Goal: Find specific page/section

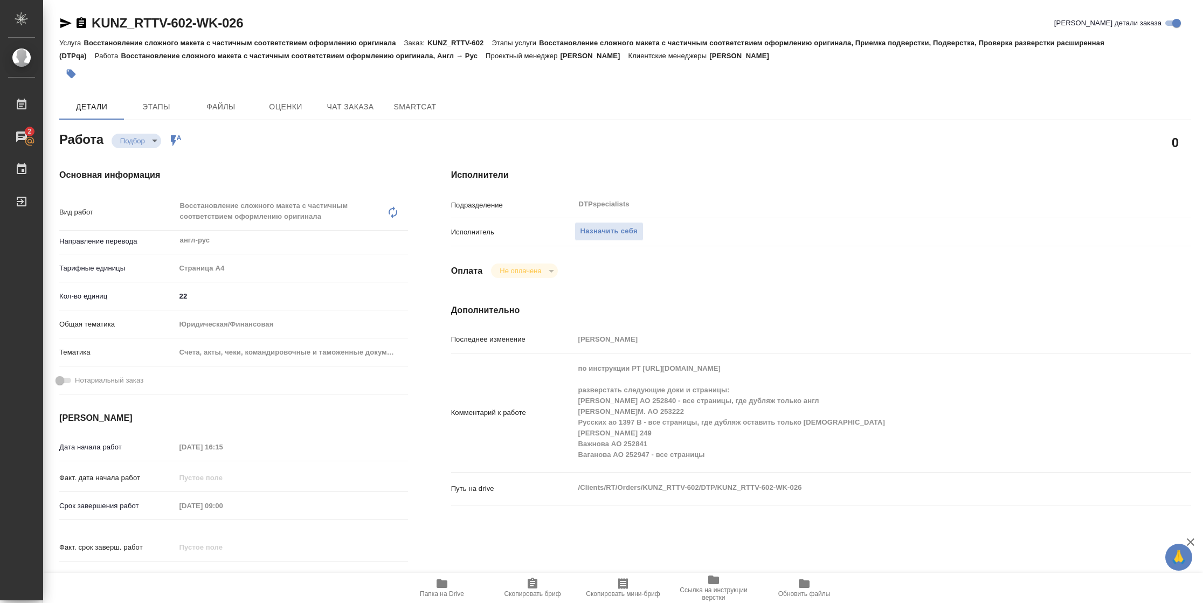
click at [448, 401] on icon "button" at bounding box center [441, 583] width 13 height 13
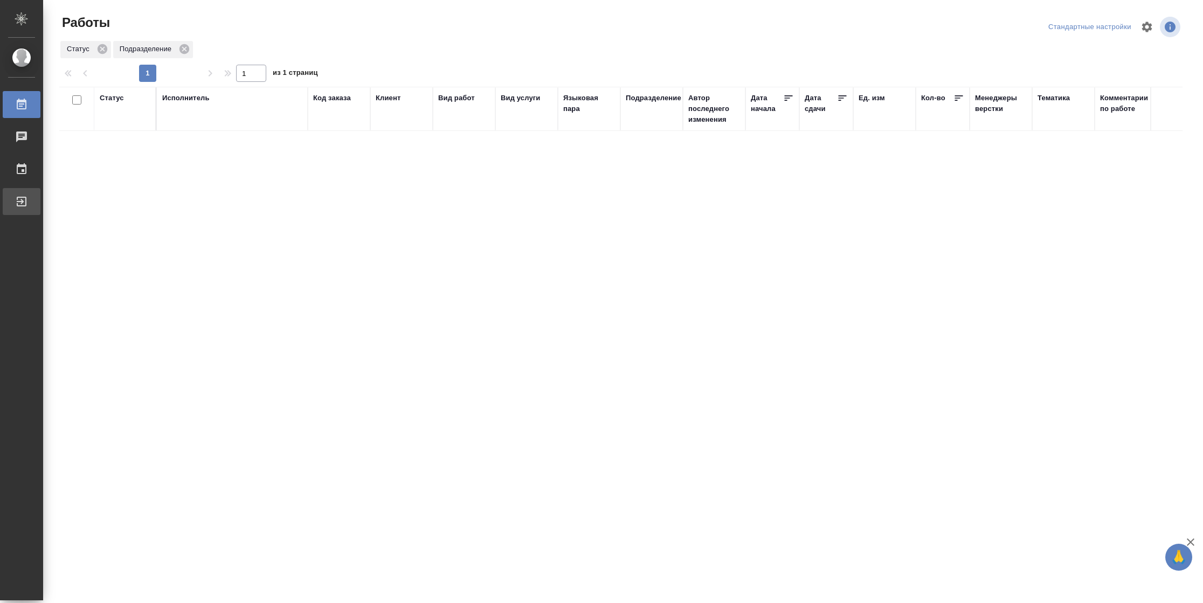
click at [27, 210] on link "Выйти" at bounding box center [22, 201] width 38 height 27
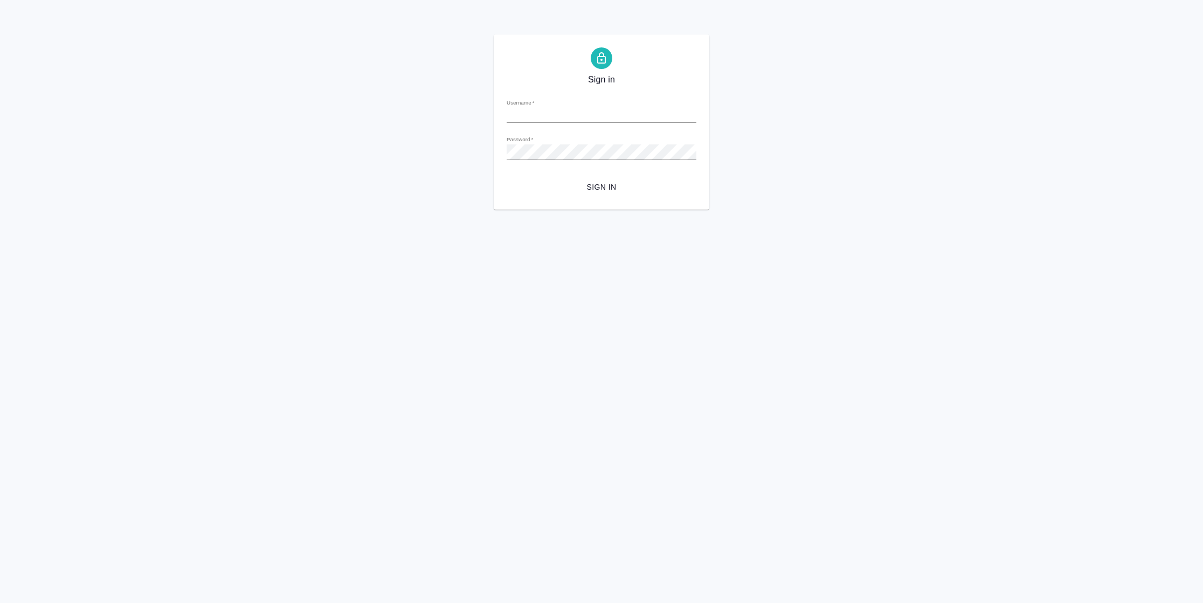
type input "n.vasilyeva@awatera.com"
click at [624, 195] on button "Sign in" at bounding box center [602, 187] width 190 height 20
